Goal: Information Seeking & Learning: Find specific fact

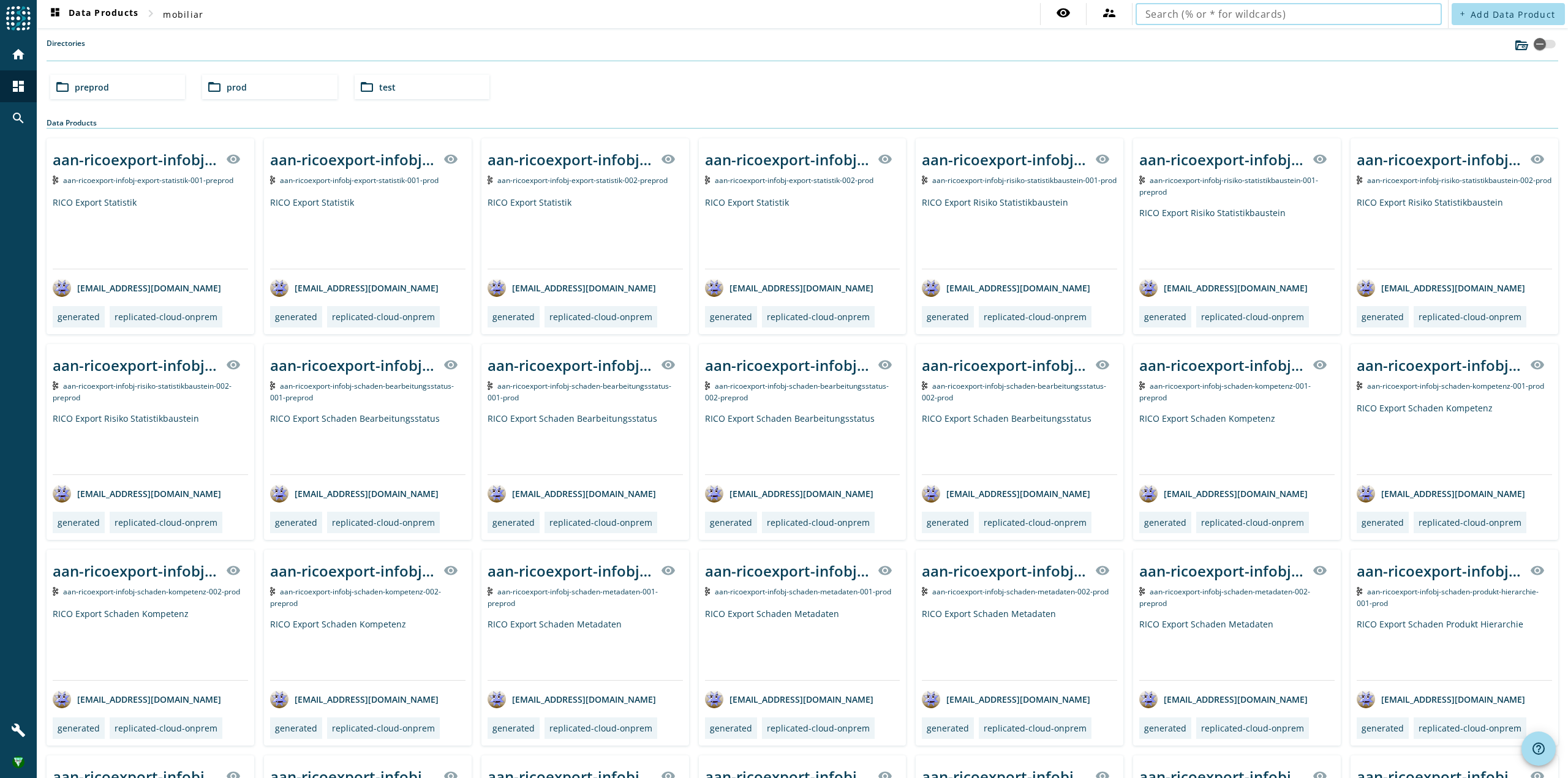
click at [125, 88] on div "folder_open preprod" at bounding box center [118, 86] width 135 height 25
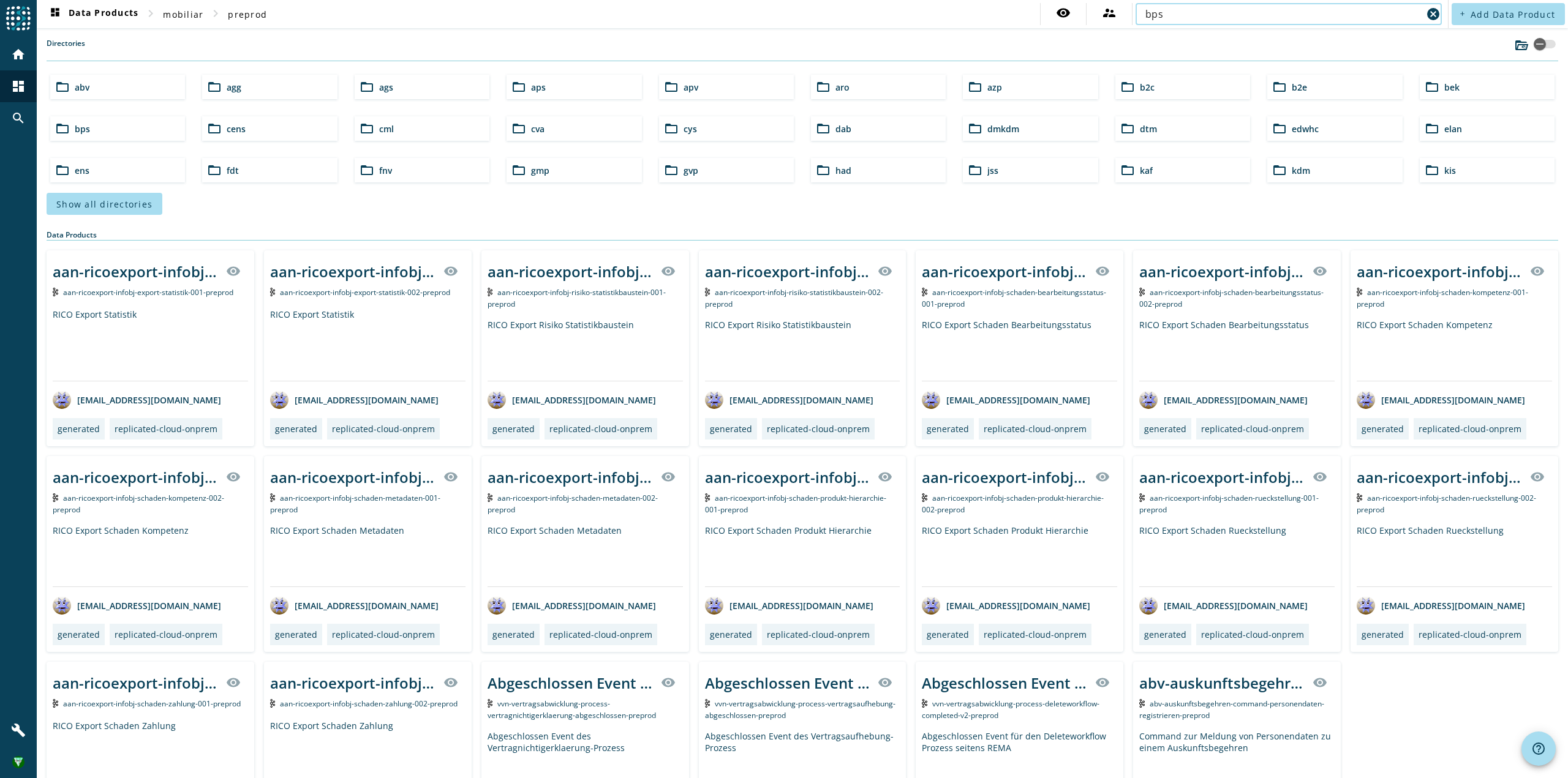
click at [1311, 10] on input "bps" at bounding box center [1284, 14] width 277 height 15
type input "bps-profil-infobj-userinfo"
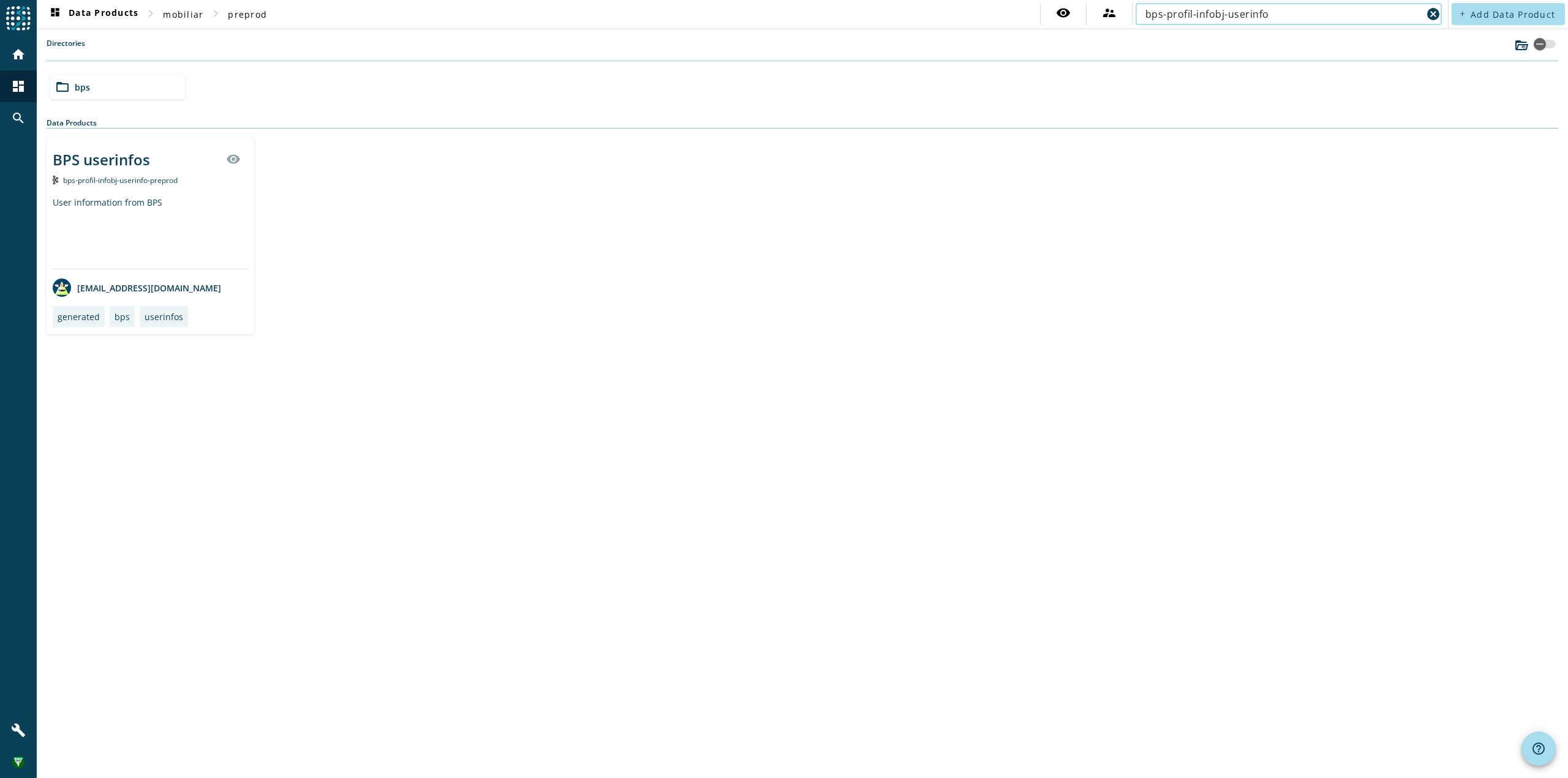
click at [141, 156] on div "BPS userinfos" at bounding box center [101, 159] width 97 height 21
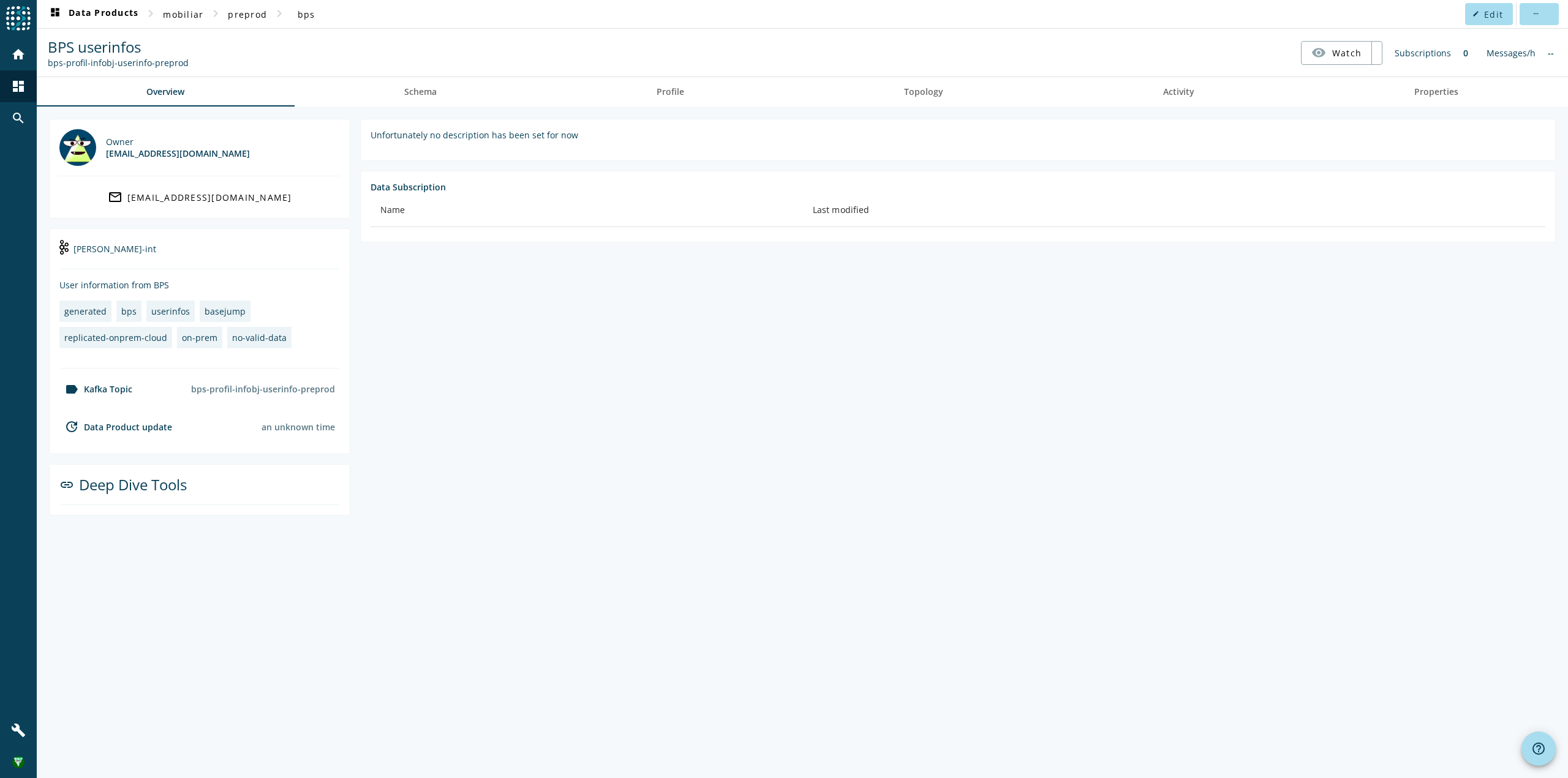
drag, startPoint x: 196, startPoint y: 62, endPoint x: 45, endPoint y: 59, distance: 151.0
click at [45, 59] on nav "BPS userinfos bps-profil-infobj-userinfo-preprod visibility Watch Subscriptions…" at bounding box center [802, 53] width 1522 height 38
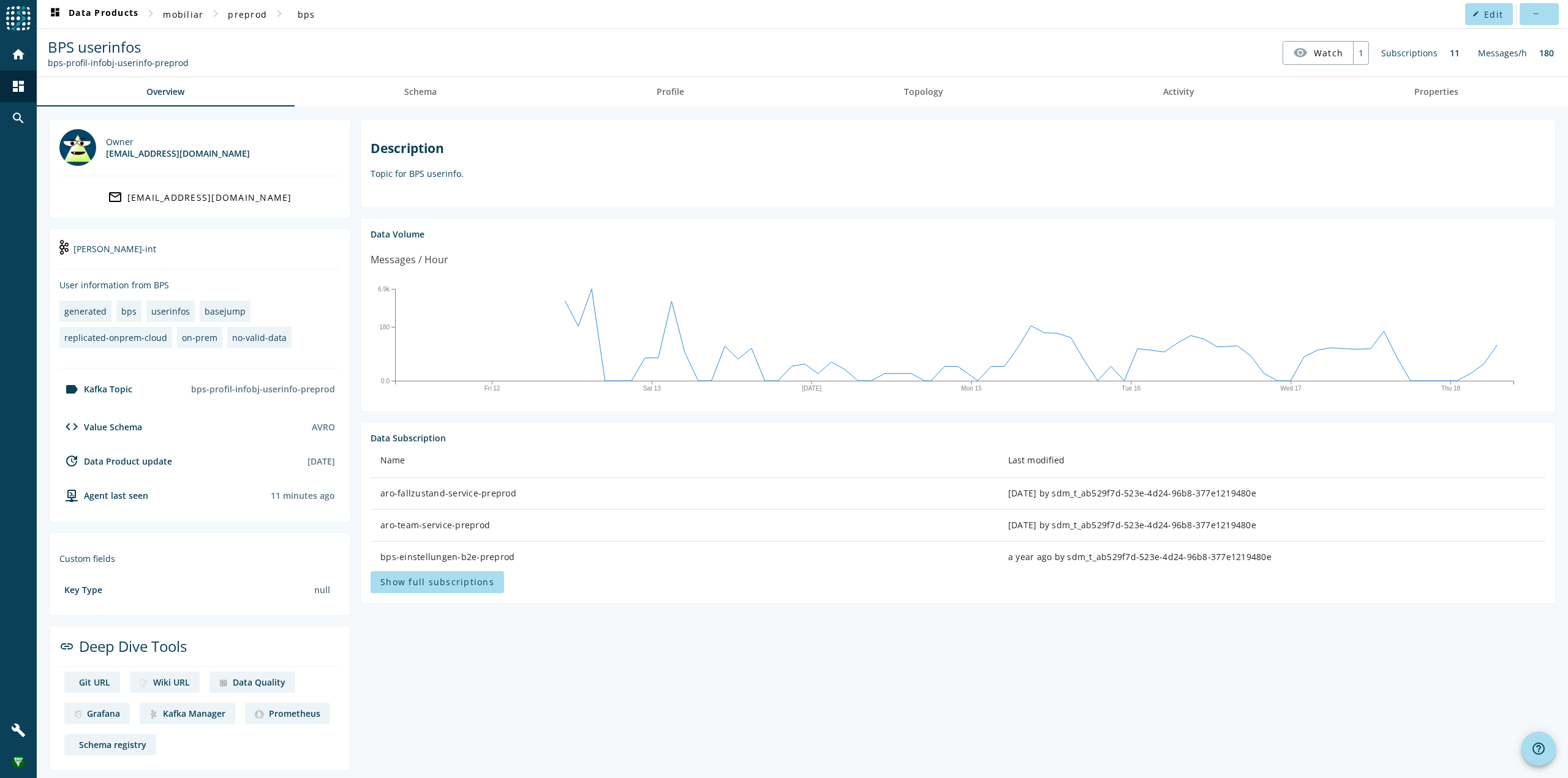
copy div "bps-profil-infobj-userinfo-preprod"
